Goal: Task Accomplishment & Management: Complete application form

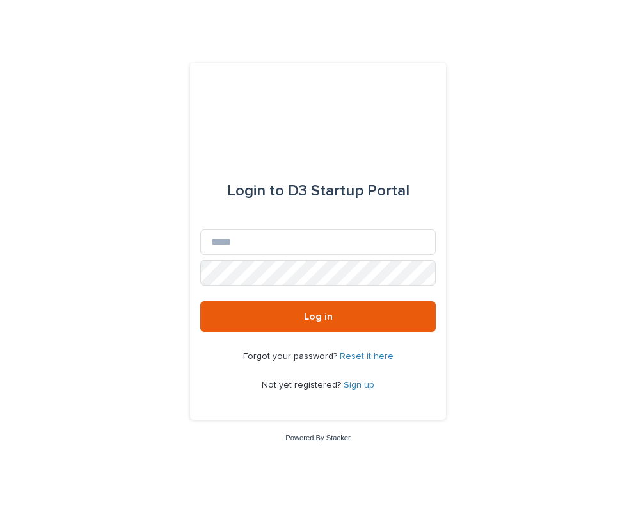
click at [368, 382] on link "Sign up" at bounding box center [359, 384] width 31 height 9
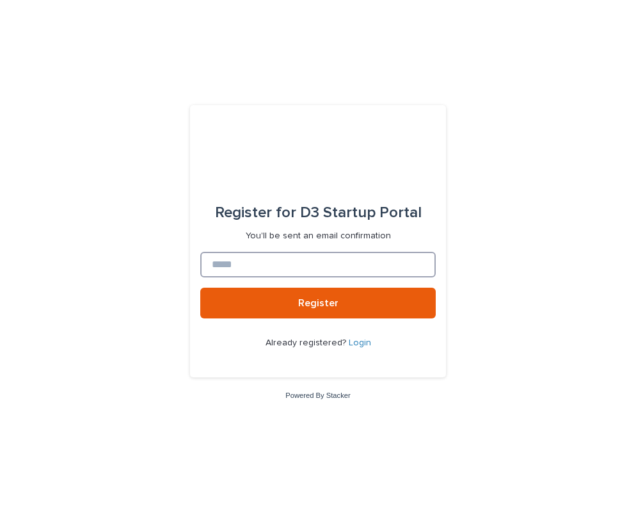
click at [338, 268] on input at bounding box center [318, 265] width 236 height 26
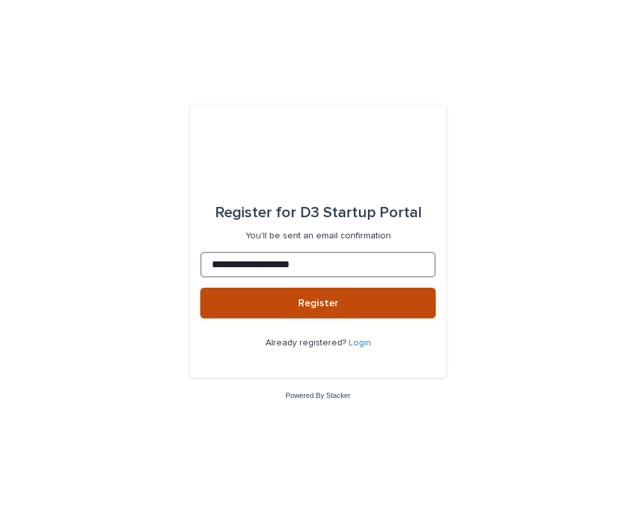
type input "**********"
click at [336, 302] on span "Register" at bounding box center [318, 303] width 40 height 10
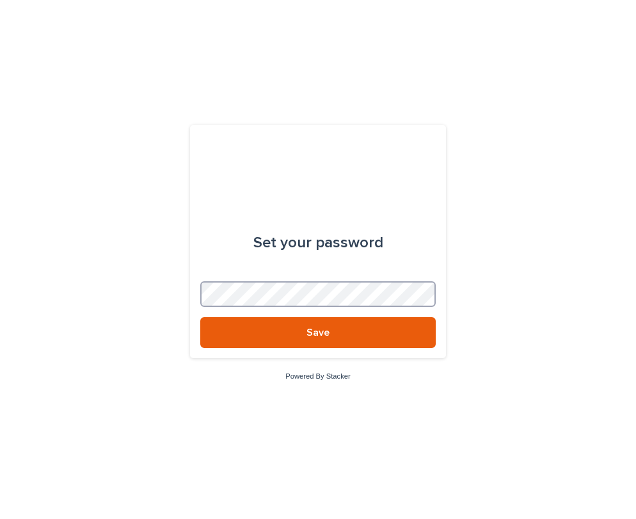
click at [200, 317] on button "Save" at bounding box center [318, 332] width 236 height 31
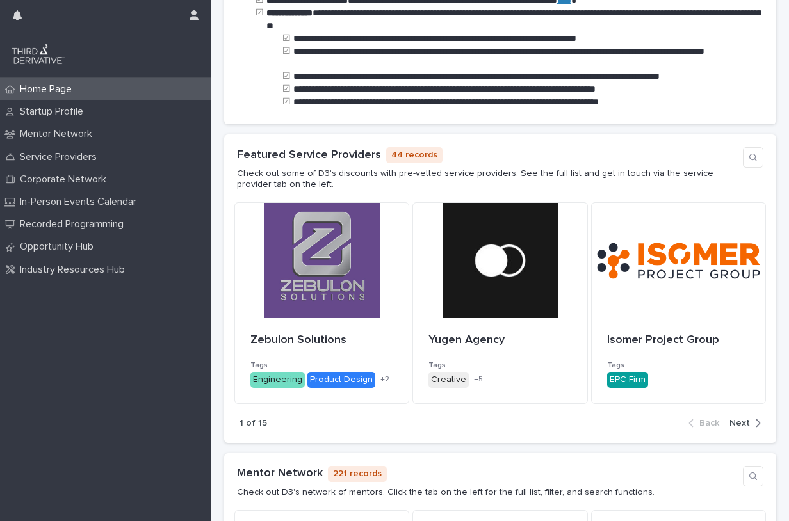
scroll to position [401, 0]
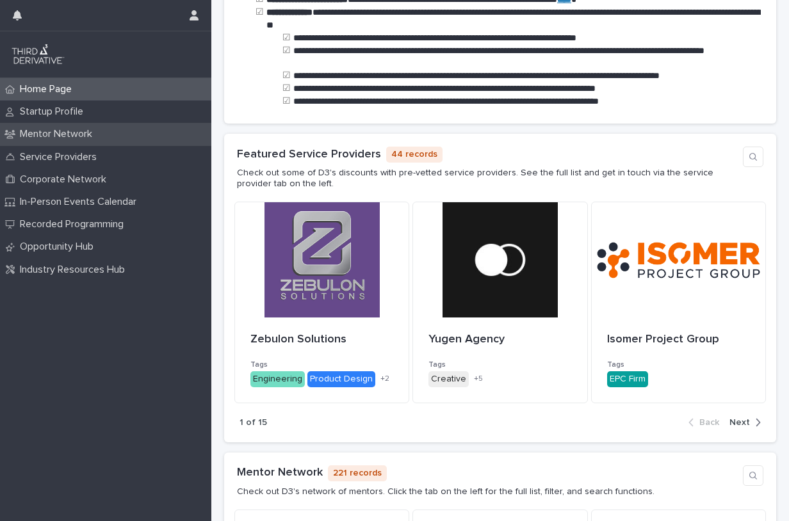
click at [74, 131] on p "Mentor Network" at bounding box center [59, 134] width 88 height 12
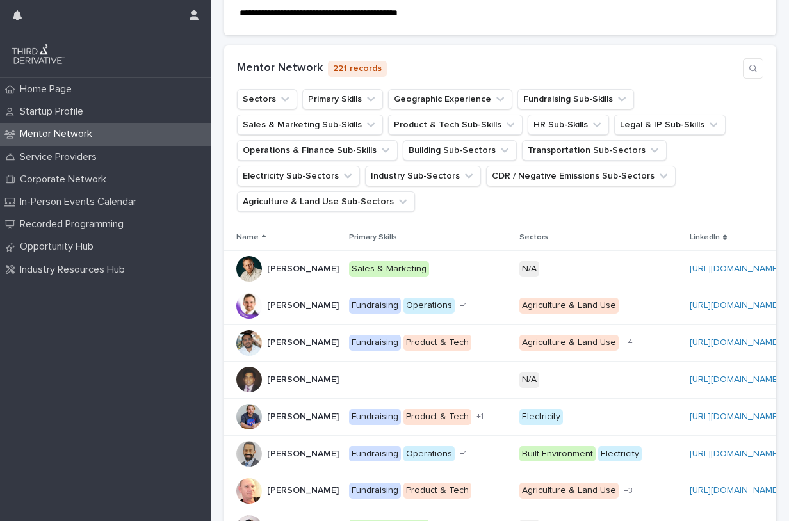
scroll to position [222, 0]
